Goal: Navigation & Orientation: Find specific page/section

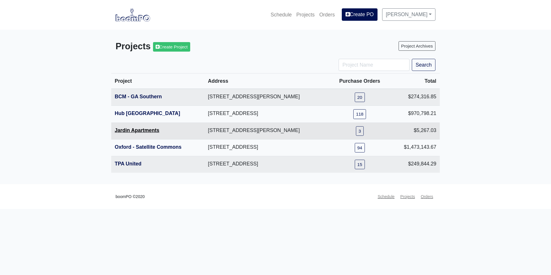
click at [127, 130] on link "Jardin Apartments" at bounding box center [137, 130] width 45 height 6
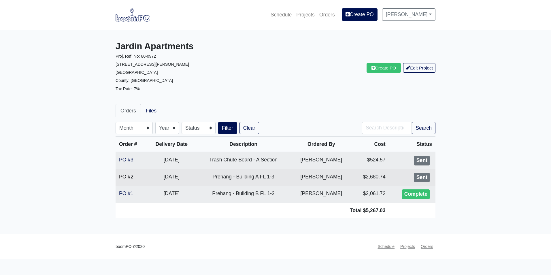
click at [129, 175] on link "PO #2" at bounding box center [126, 177] width 14 height 6
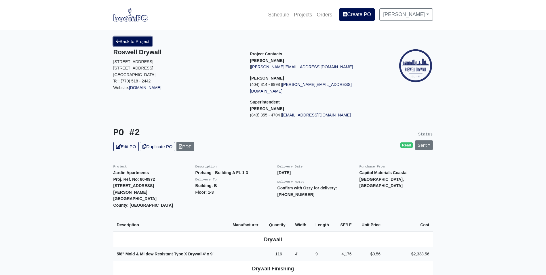
click at [130, 39] on link "Back to Project" at bounding box center [132, 42] width 39 height 10
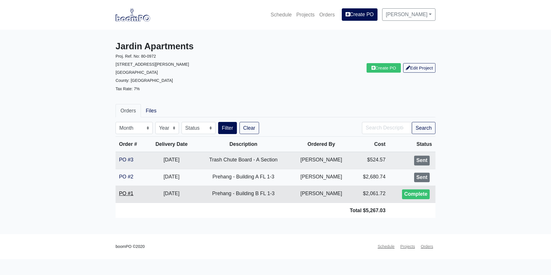
click at [126, 193] on link "PO #1" at bounding box center [126, 193] width 14 height 6
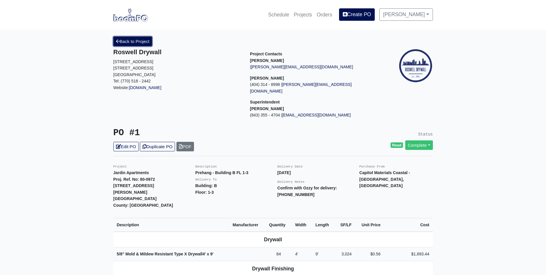
click at [138, 42] on link "Back to Project" at bounding box center [132, 42] width 39 height 10
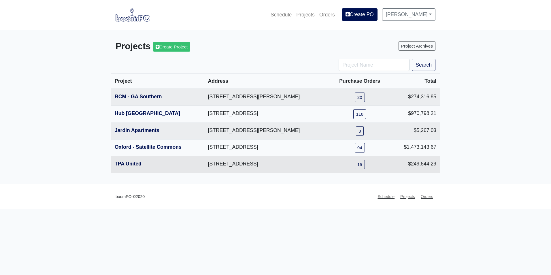
click at [129, 167] on th "TPA United" at bounding box center [157, 164] width 93 height 17
click at [130, 163] on link "TPA United" at bounding box center [128, 164] width 27 height 6
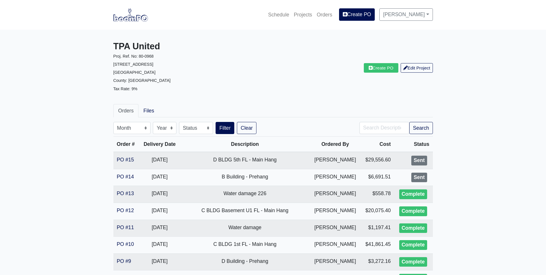
click at [129, 19] on img at bounding box center [130, 14] width 35 height 13
